Goal: Find specific page/section: Find specific page/section

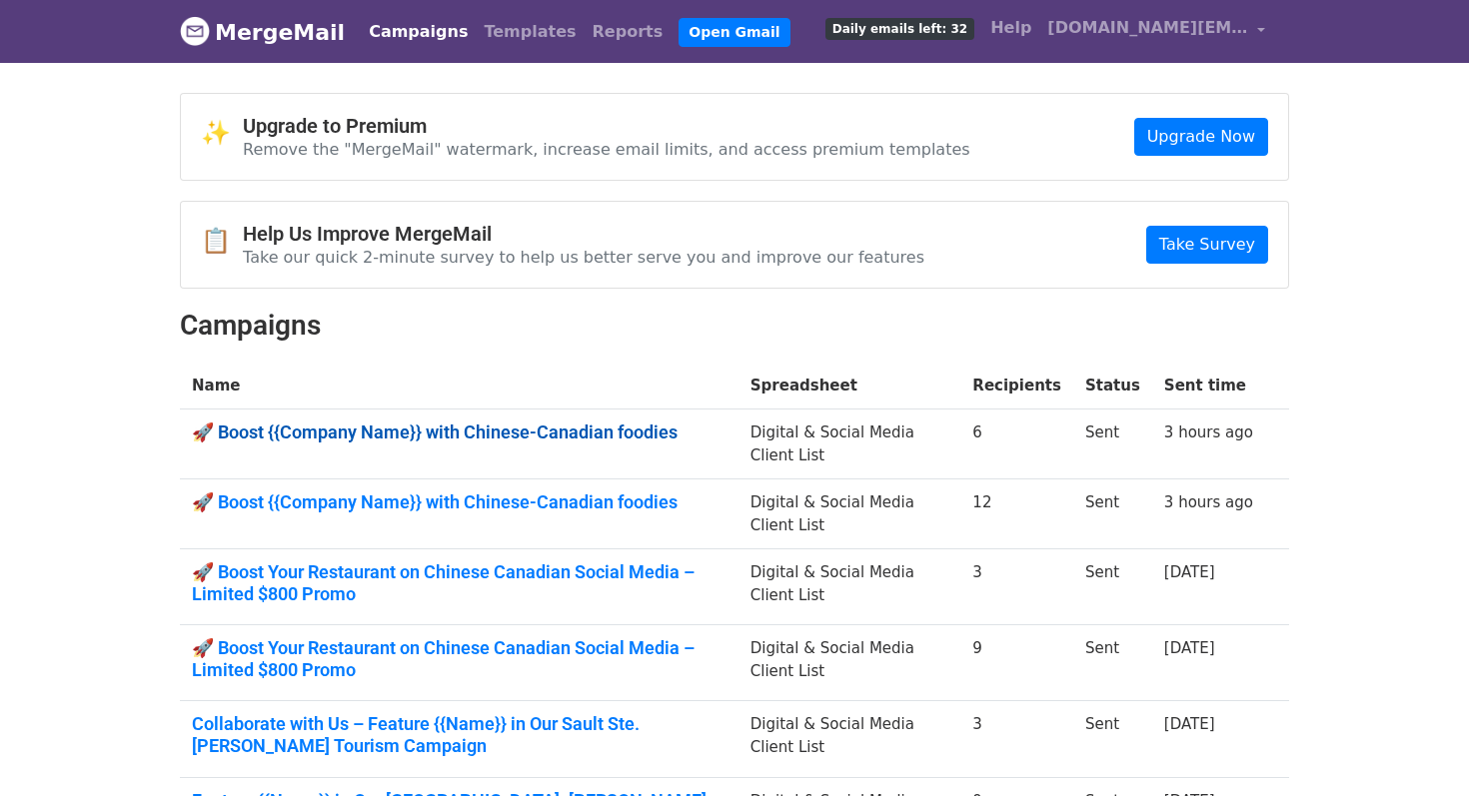
click at [409, 428] on link "🚀 Boost {{Company Name}} with Chinese-Canadian foodies" at bounding box center [459, 433] width 534 height 22
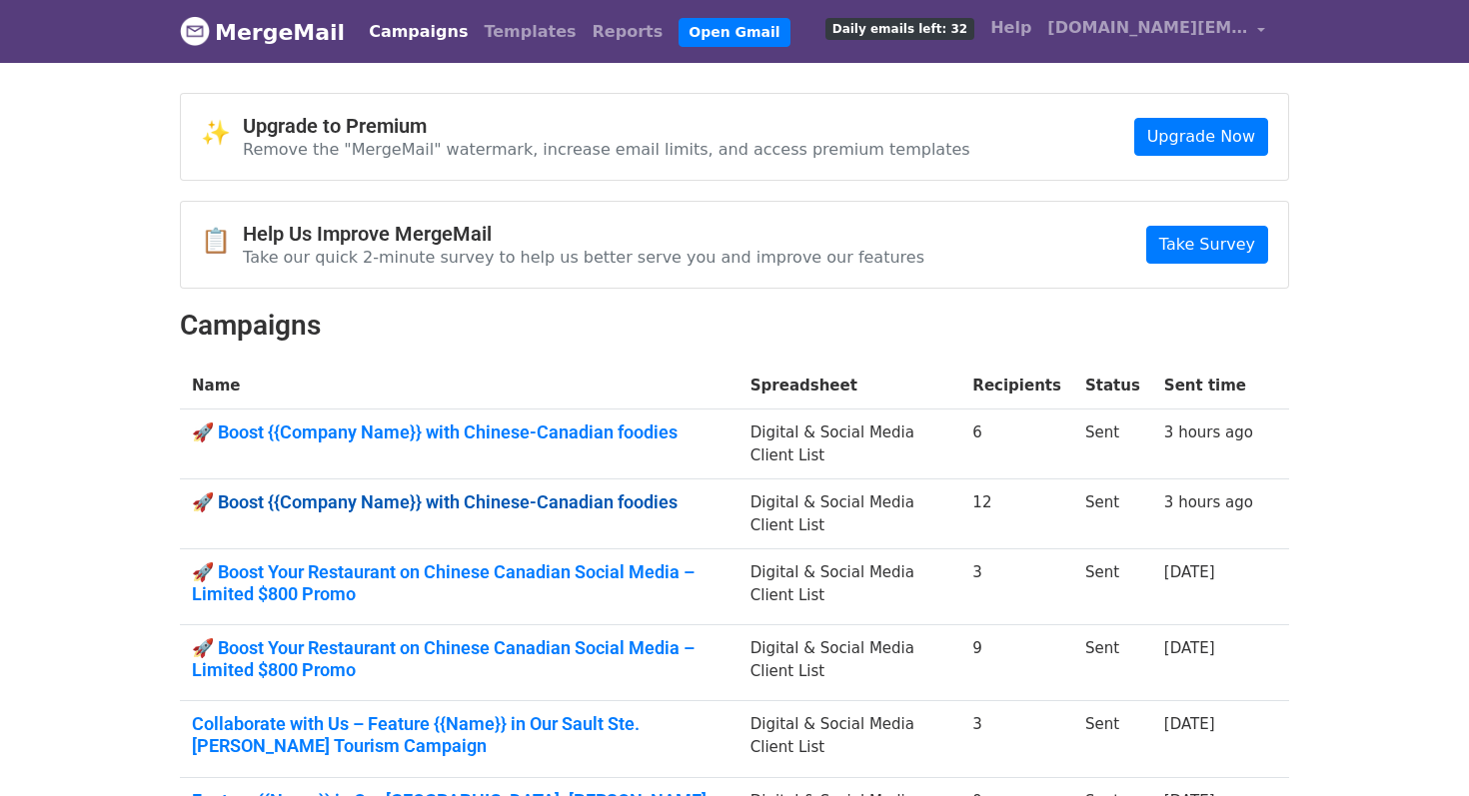
click at [509, 497] on link "🚀 Boost {{Company Name}} with Chinese-Canadian foodies" at bounding box center [459, 503] width 534 height 22
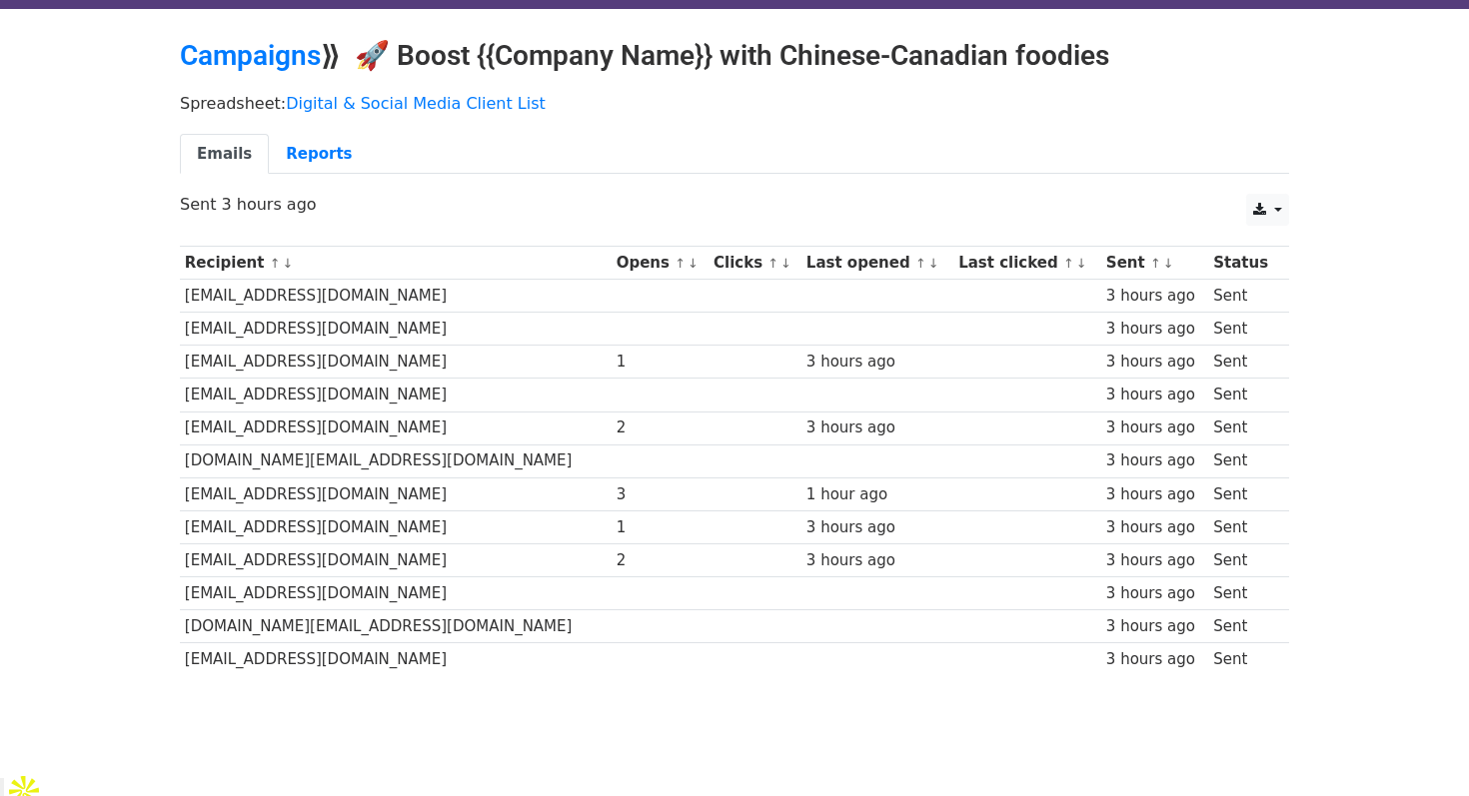
scroll to position [55, 0]
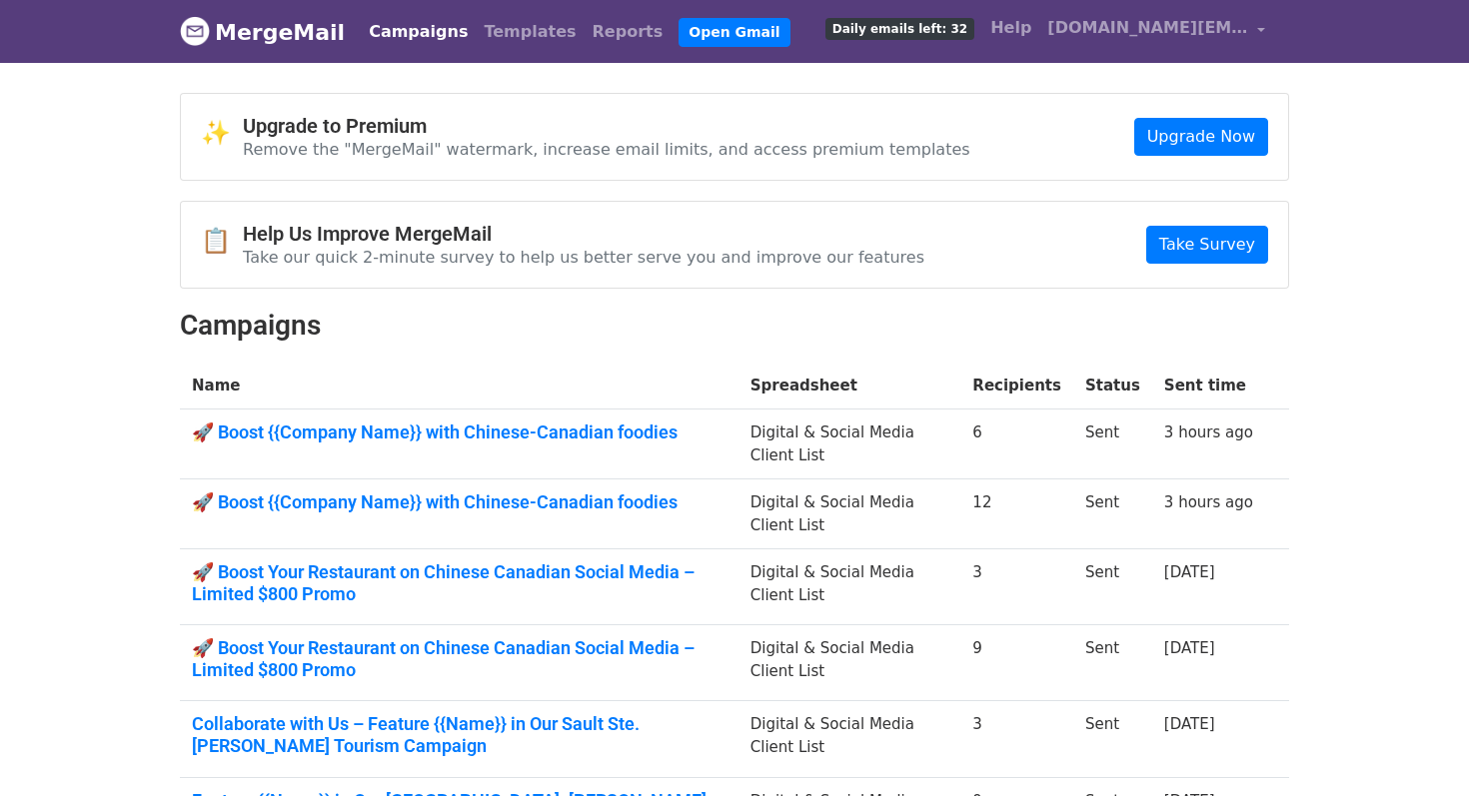
scroll to position [61, 0]
